Goal: Navigation & Orientation: Find specific page/section

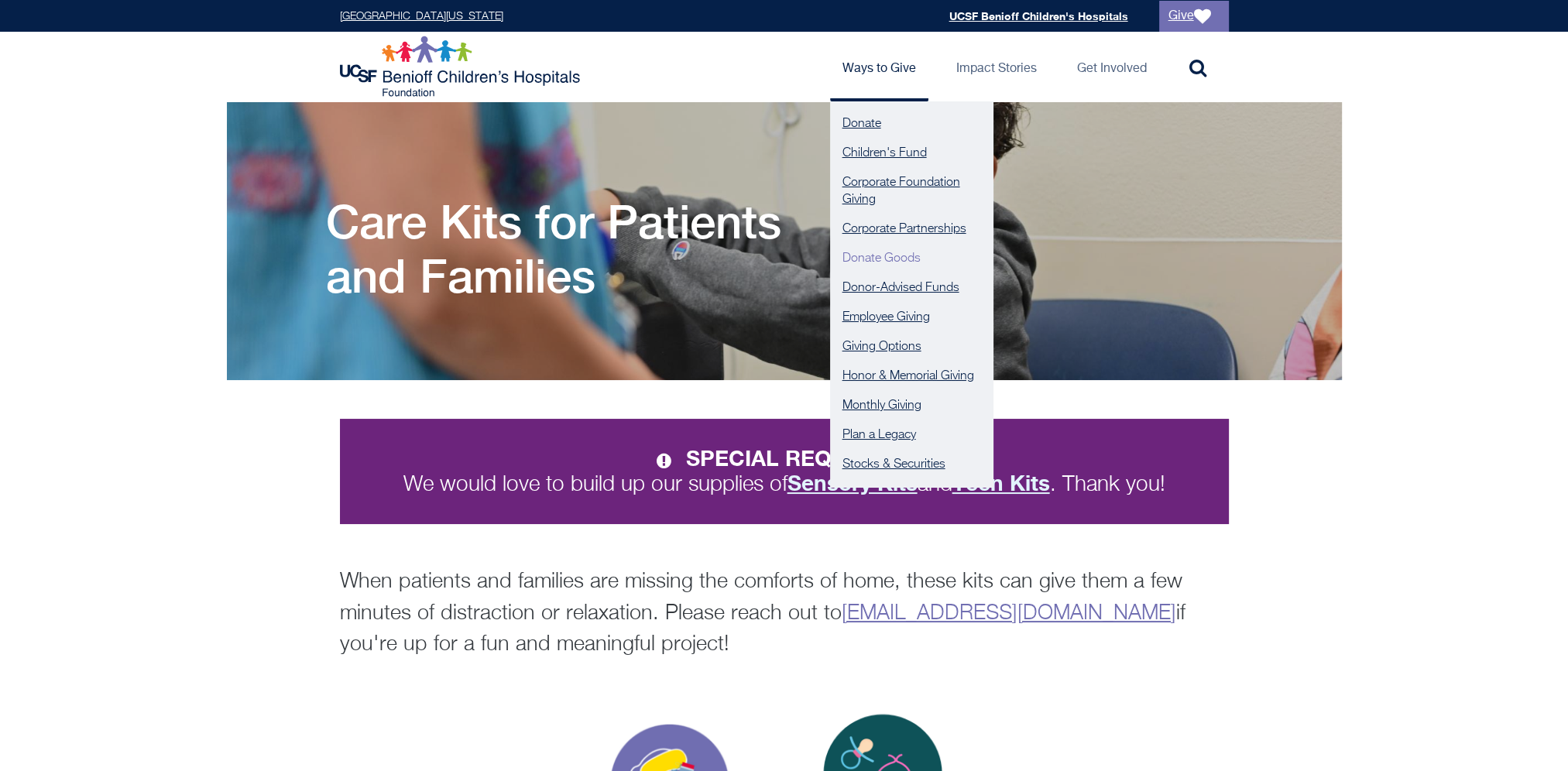
click at [912, 263] on link "Donate Goods" at bounding box center [912, 259] width 163 height 30
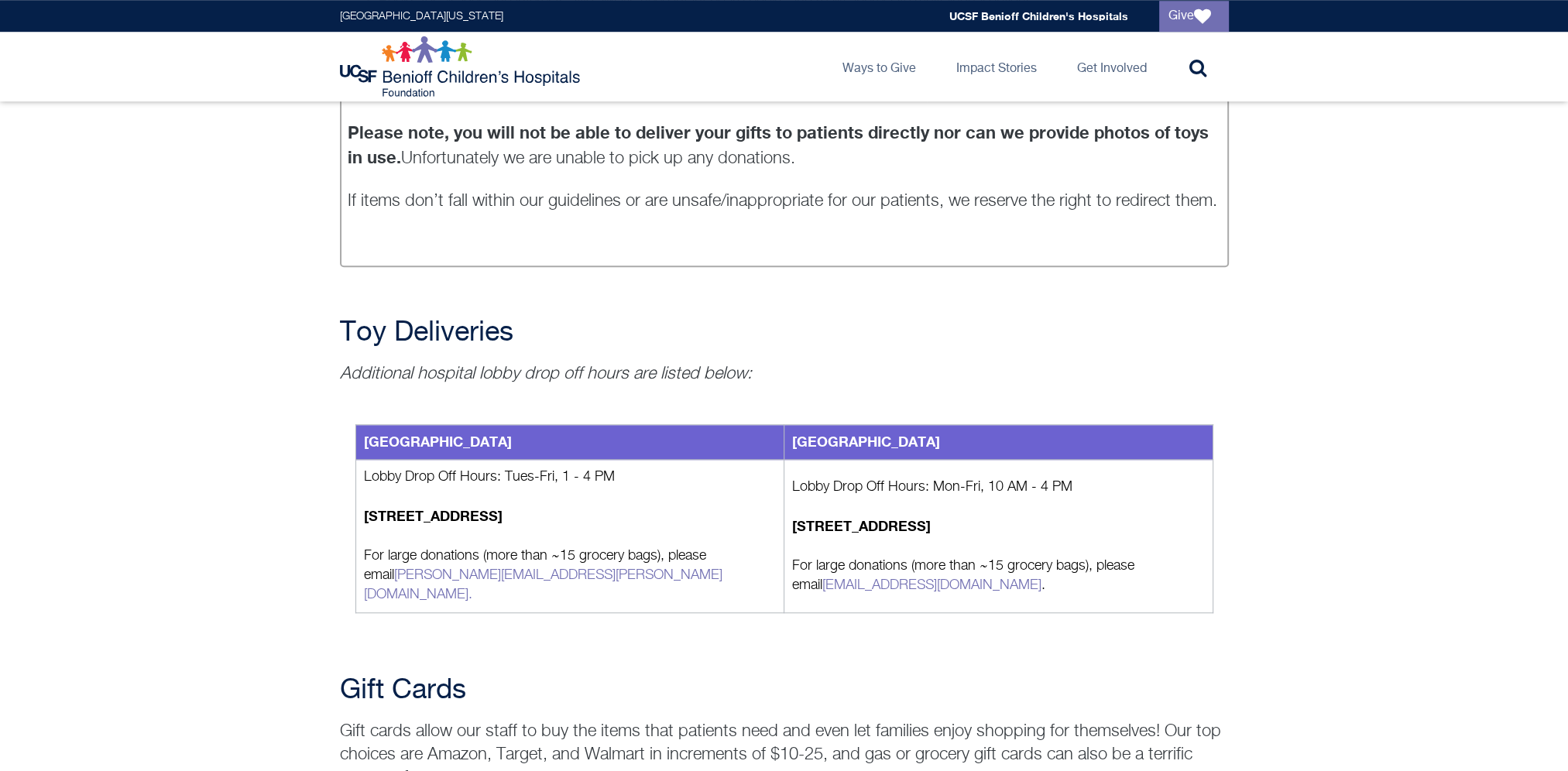
scroll to position [1626, 0]
